Goal: Transaction & Acquisition: Obtain resource

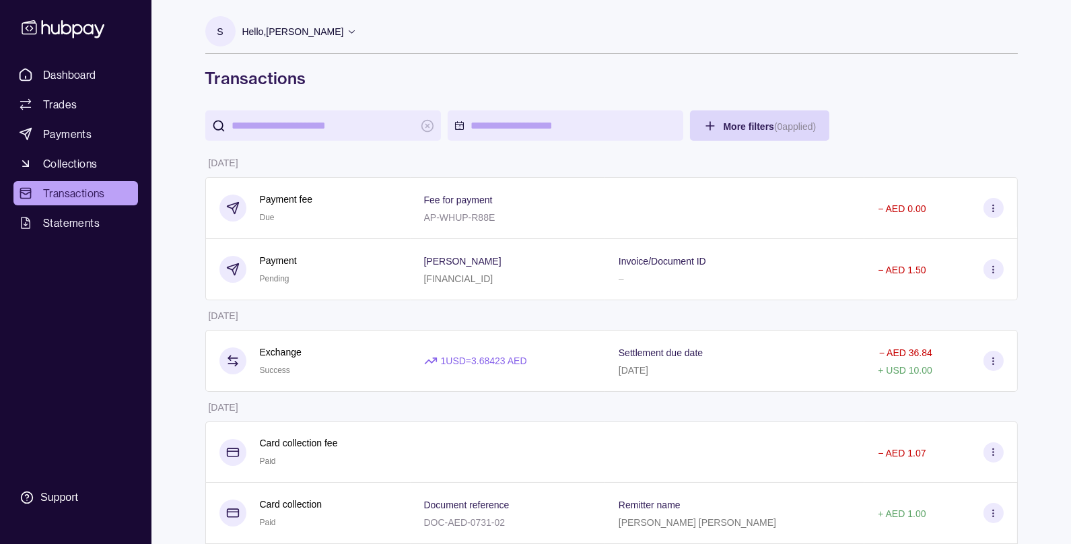
click at [305, 30] on p "Hello, [PERSON_NAME]" at bounding box center [293, 31] width 102 height 15
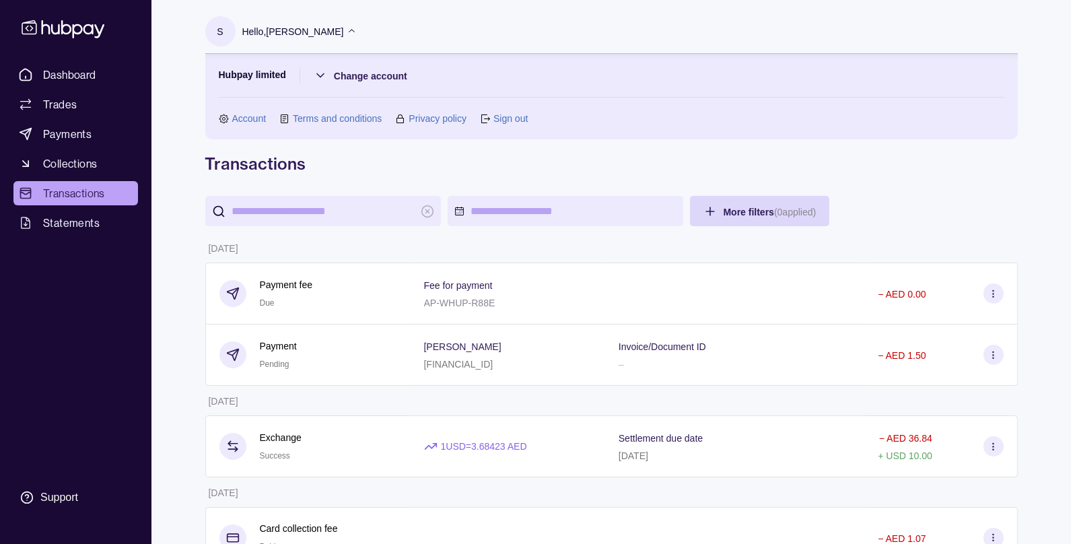
click at [477, 76] on section "Hubpay limited Change account Account Terms and conditions Privacy policy Sign …" at bounding box center [611, 96] width 785 height 59
click at [75, 75] on span "Dashboard" at bounding box center [69, 75] width 53 height 16
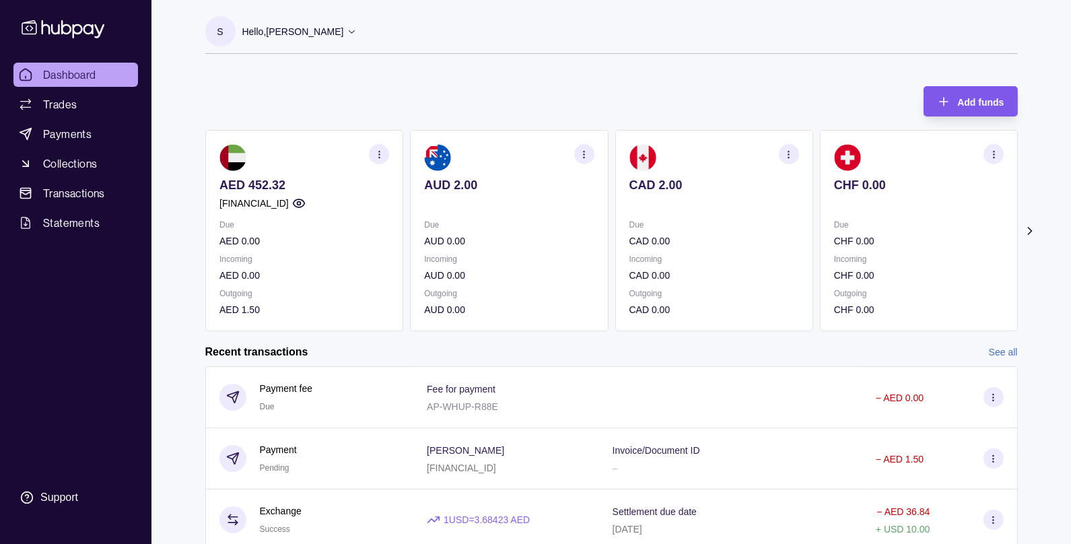
click at [964, 106] on span "Add funds" at bounding box center [980, 102] width 46 height 11
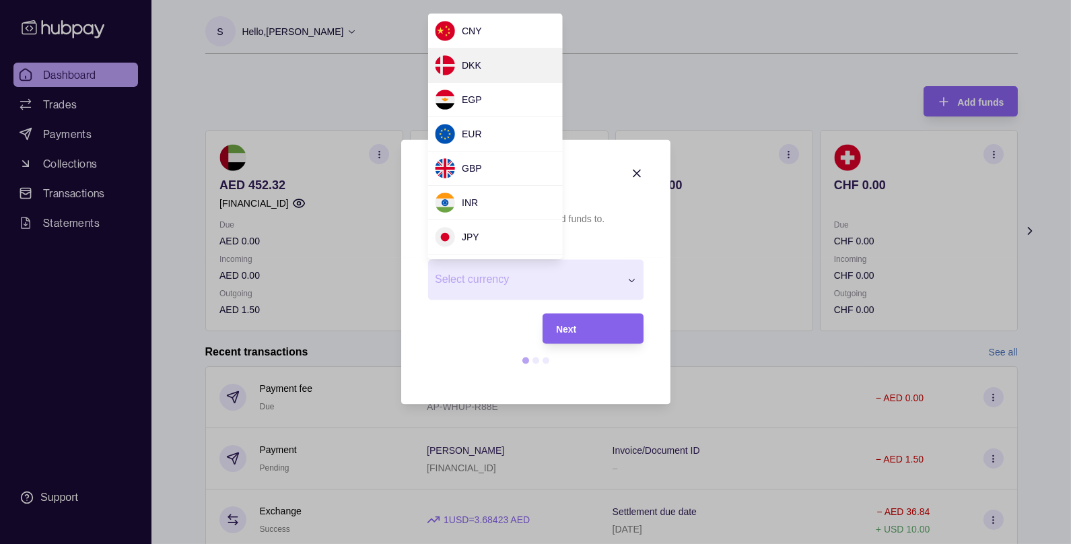
scroll to position [136, 0]
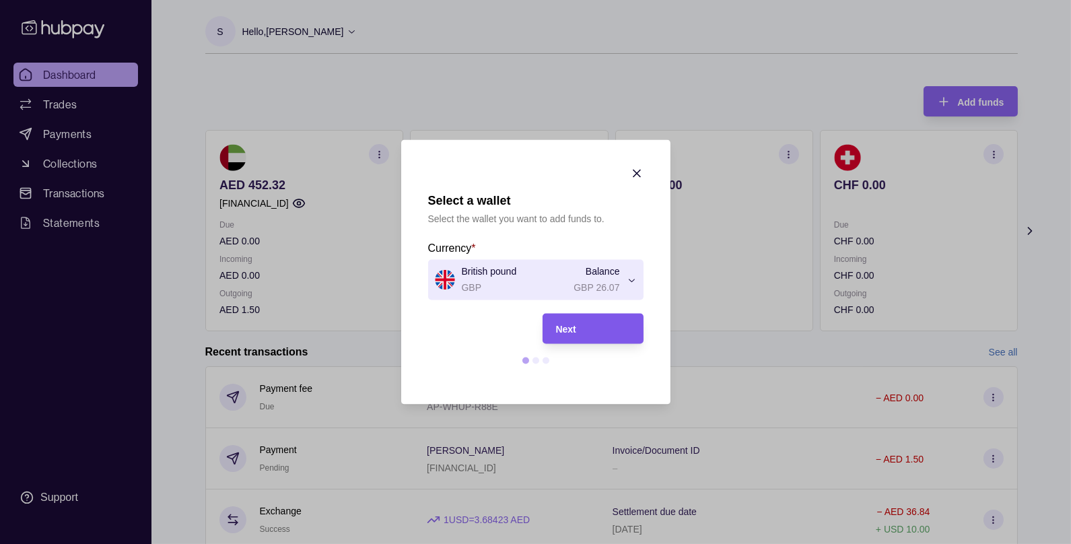
click at [560, 332] on span "Next" at bounding box center [566, 329] width 20 height 11
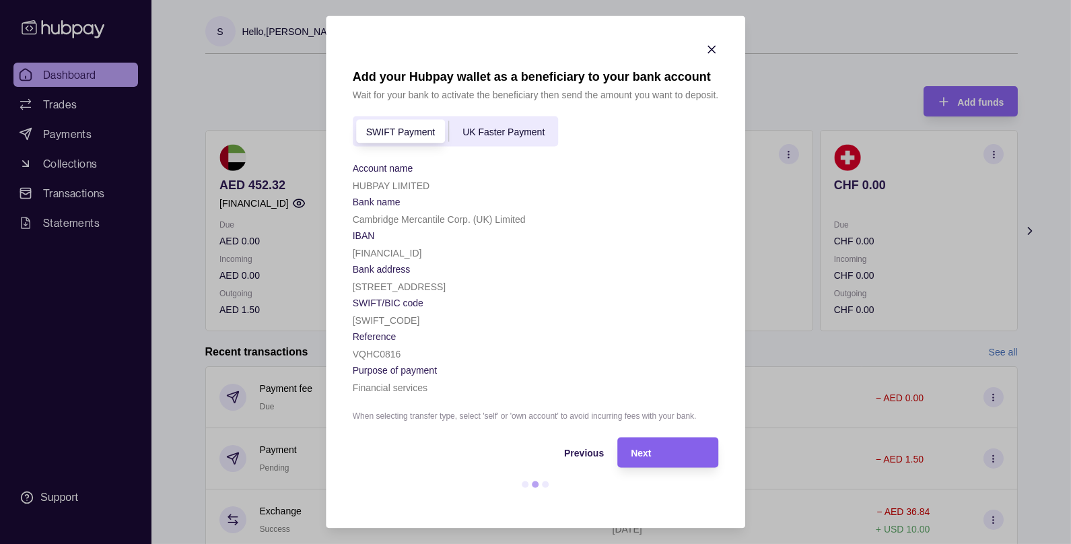
click at [499, 127] on span "UK Faster Payment" at bounding box center [503, 132] width 82 height 11
click at [409, 127] on span "SWIFT Payment" at bounding box center [400, 132] width 69 height 11
click at [712, 46] on icon "button" at bounding box center [711, 49] width 7 height 7
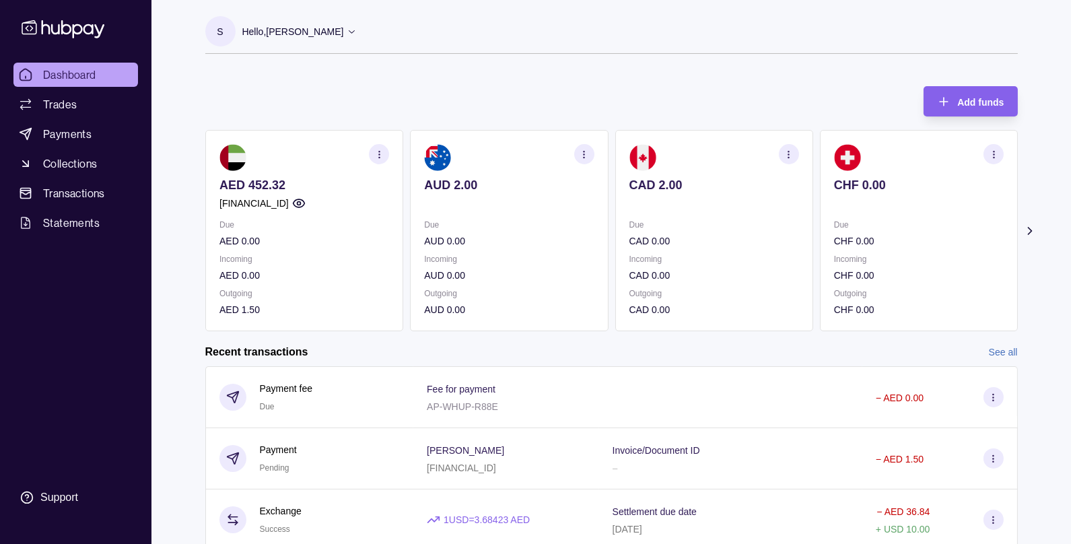
click at [1034, 228] on icon at bounding box center [1028, 230] width 13 height 13
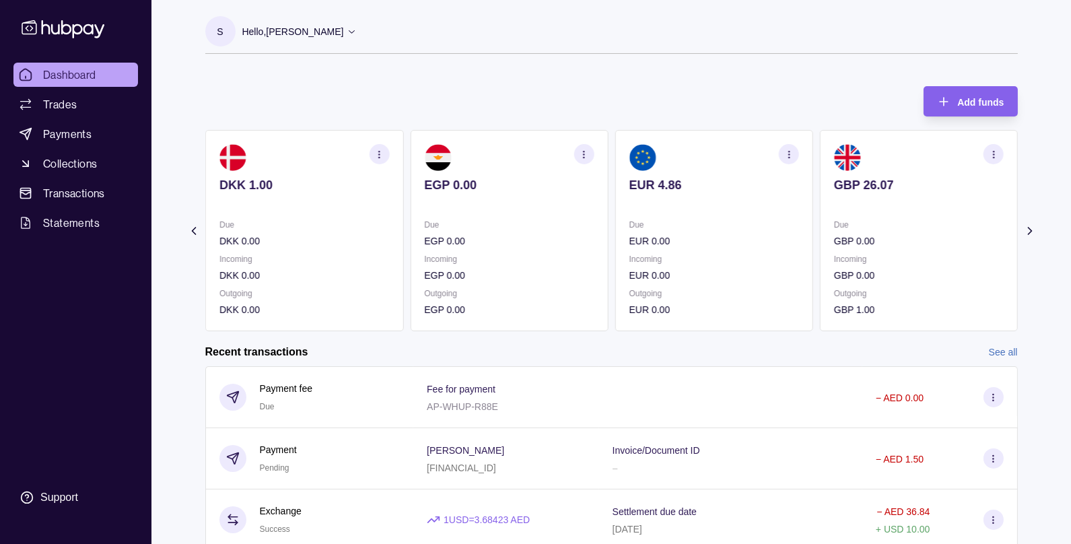
click at [1034, 228] on icon at bounding box center [1028, 230] width 13 height 13
click at [792, 155] on icon "button" at bounding box center [788, 154] width 10 height 10
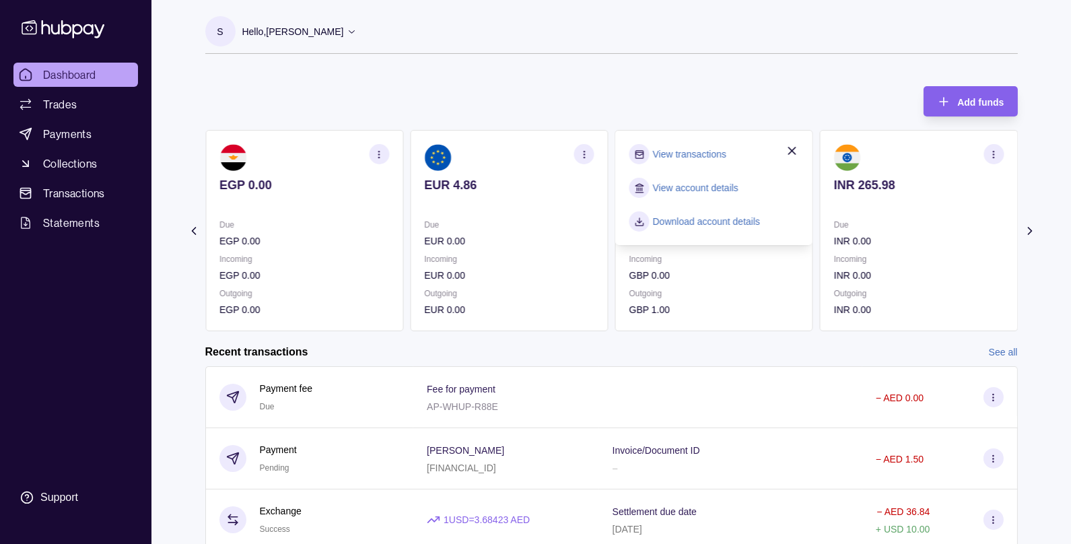
click at [694, 186] on link "View account details" at bounding box center [694, 187] width 85 height 15
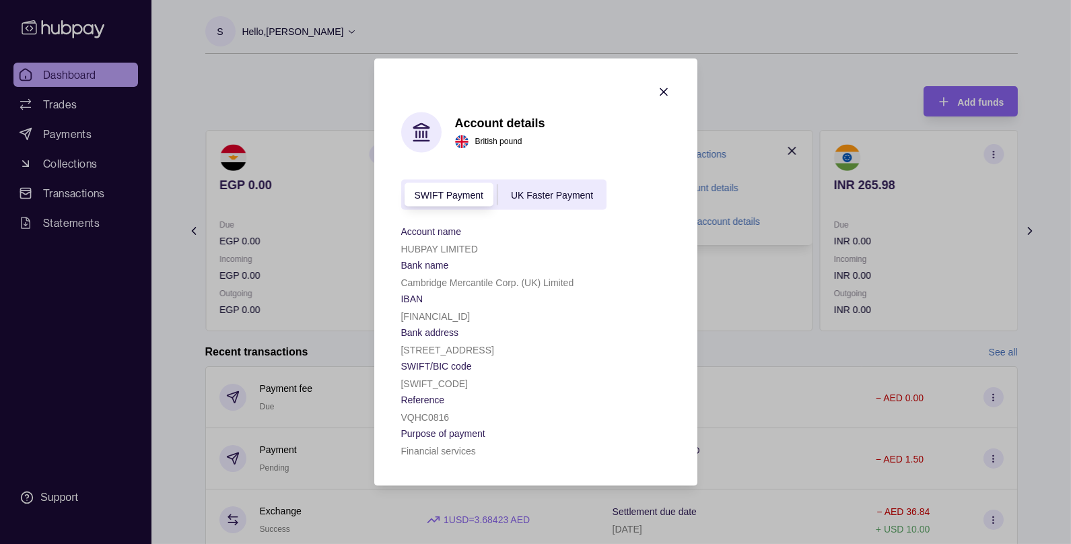
click at [559, 190] on span "UK Faster Payment" at bounding box center [552, 195] width 82 height 11
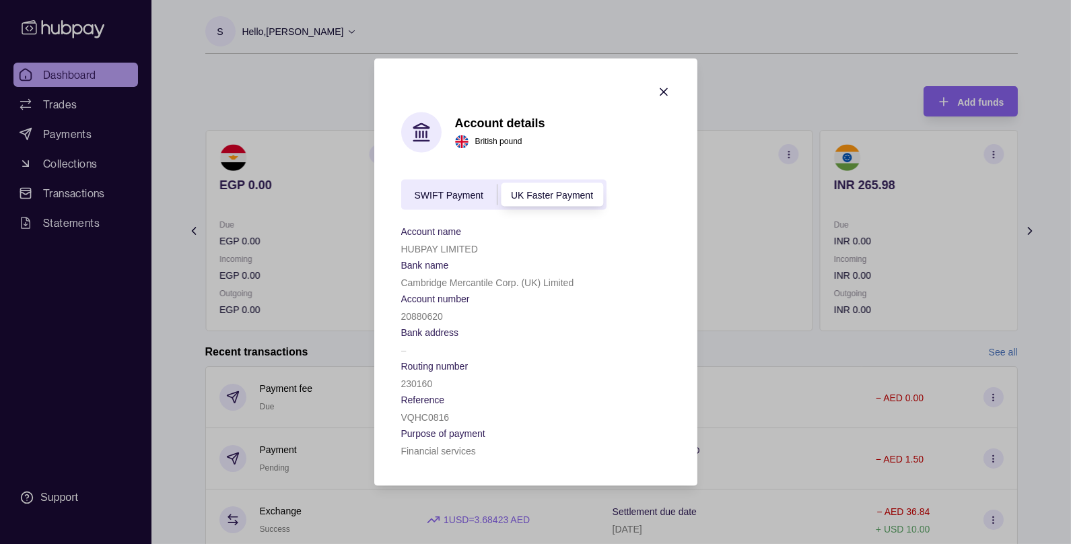
click at [433, 199] on div "SWIFT Payment" at bounding box center [449, 194] width 96 height 16
click at [562, 190] on span "UK Faster Payment" at bounding box center [552, 195] width 82 height 11
click at [666, 85] on icon "button" at bounding box center [663, 91] width 13 height 13
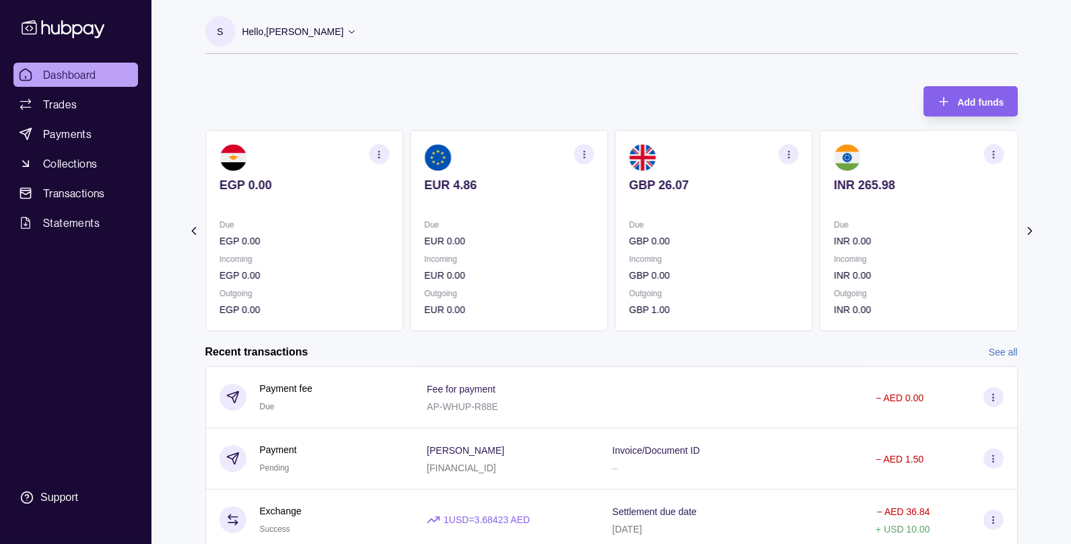
click at [792, 155] on icon "button" at bounding box center [788, 154] width 10 height 10
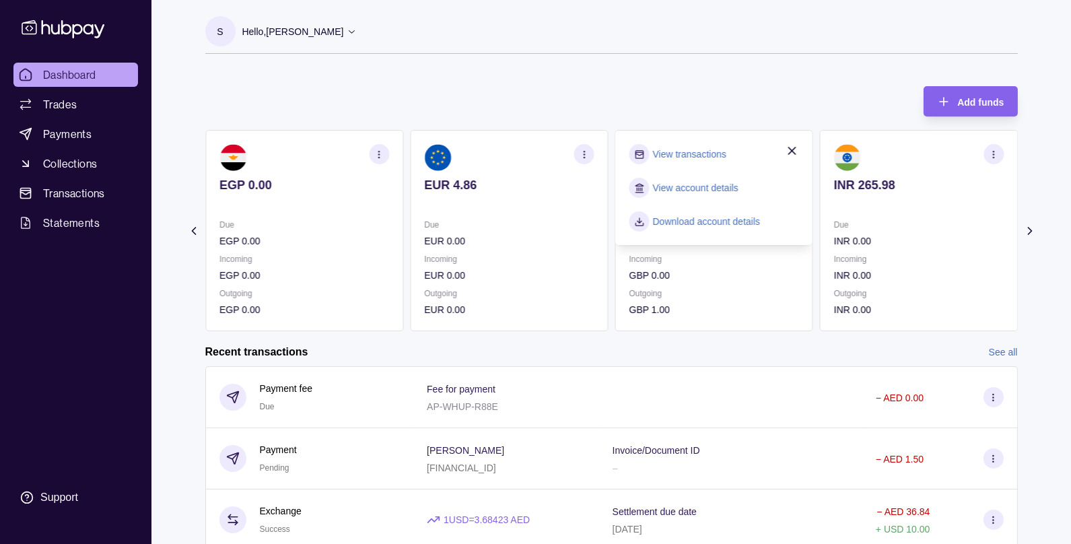
click at [699, 225] on link "Download account details" at bounding box center [706, 221] width 108 height 15
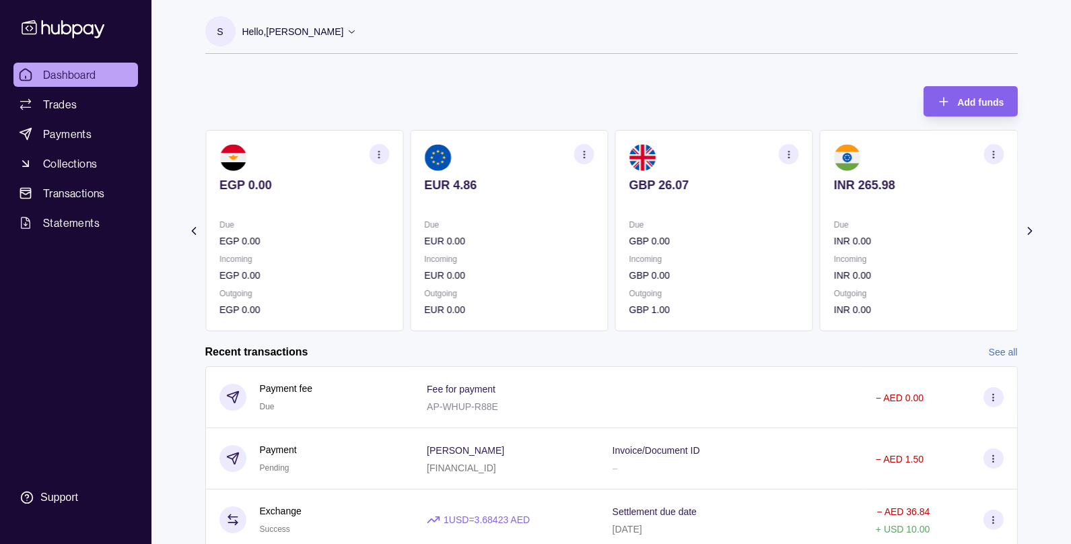
click at [792, 149] on icon "button" at bounding box center [788, 154] width 10 height 10
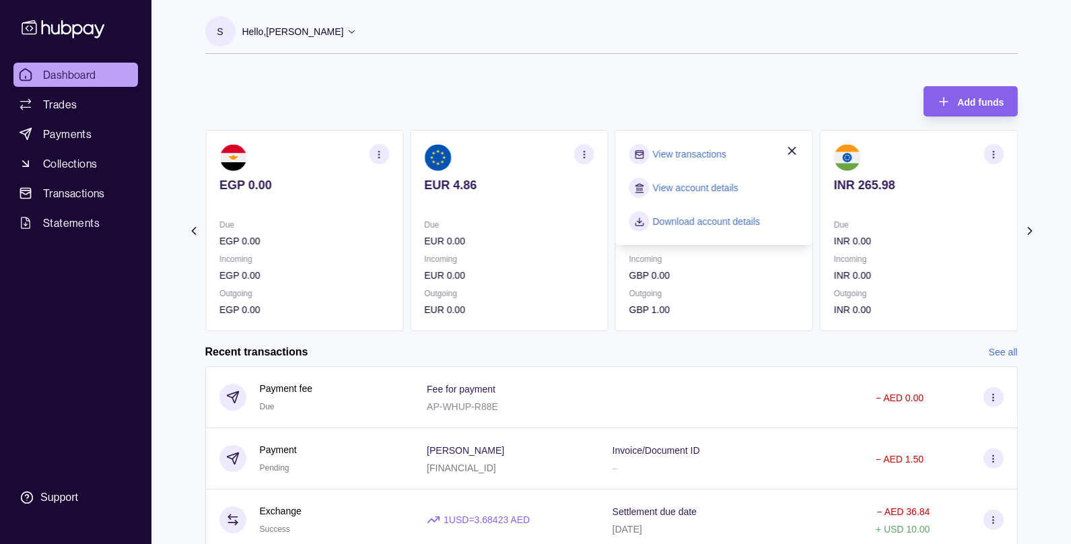
click at [687, 184] on link "View account details" at bounding box center [694, 187] width 85 height 15
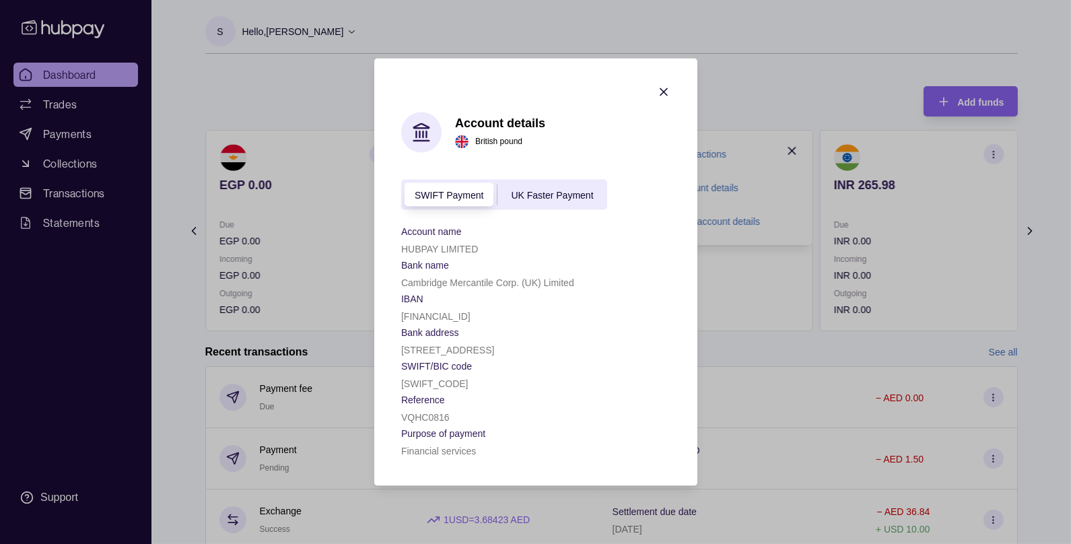
click at [578, 190] on span "UK Faster Payment" at bounding box center [552, 195] width 82 height 11
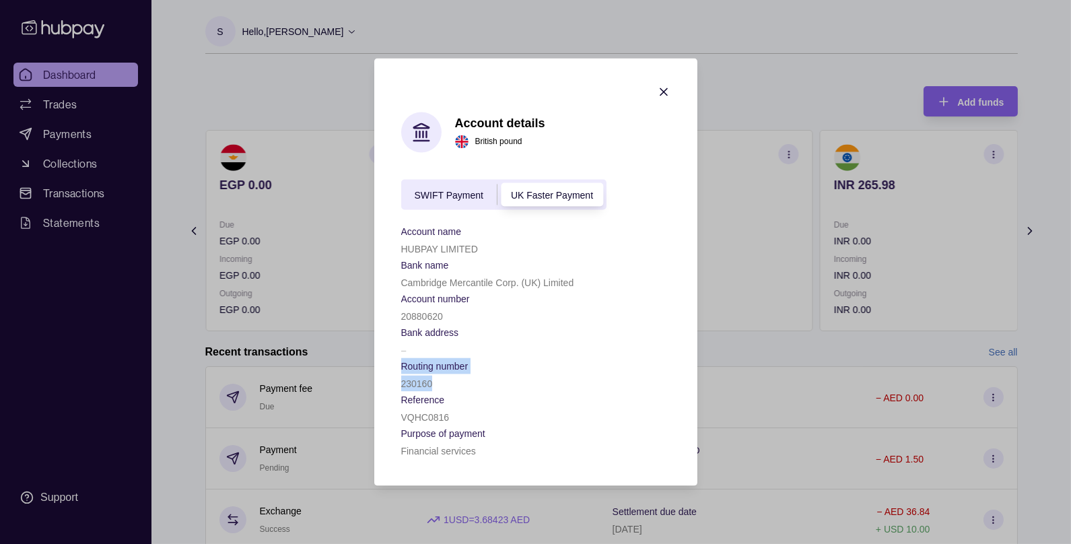
drag, startPoint x: 401, startPoint y: 368, endPoint x: 437, endPoint y: 382, distance: 38.4
click at [437, 382] on div "Routing number [FINANCIAL_ID]" at bounding box center [535, 375] width 269 height 34
copy div "Routing number [FINANCIAL_ID]"
